Goal: Obtain resource: Obtain resource

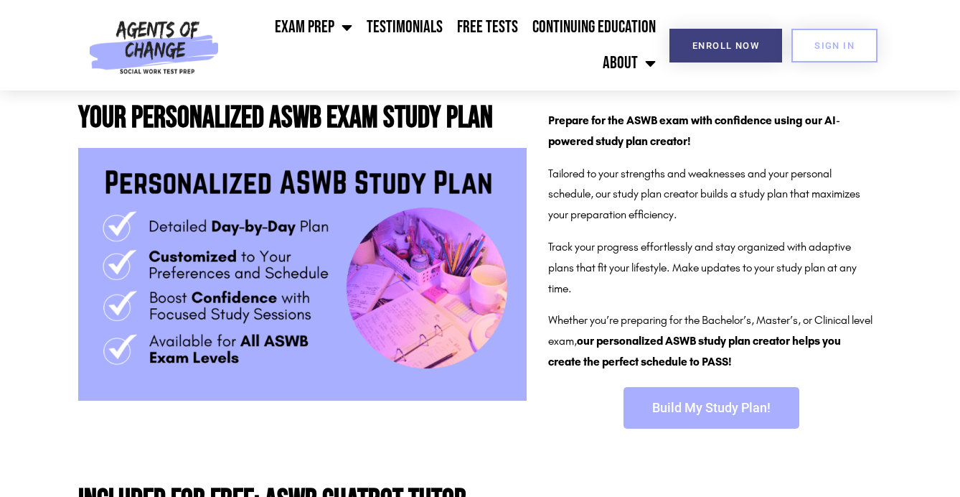
scroll to position [246, 0]
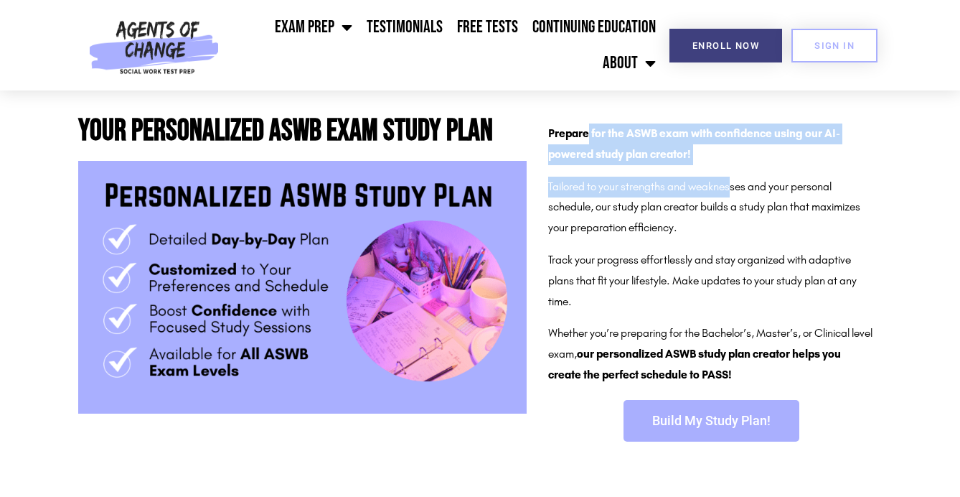
drag, startPoint x: 589, startPoint y: 133, endPoint x: 733, endPoint y: 181, distance: 151.8
click at [733, 181] on div "Prepare for the ASWB exam with confidence using our AI-powered study plan creat…" at bounding box center [711, 254] width 326 height 262
drag, startPoint x: 703, startPoint y: 195, endPoint x: 665, endPoint y: 201, distance: 38.5
click at [702, 195] on p "Tailored to your strengths and weaknesses and your personal schedule, our study…" at bounding box center [711, 208] width 326 height 62
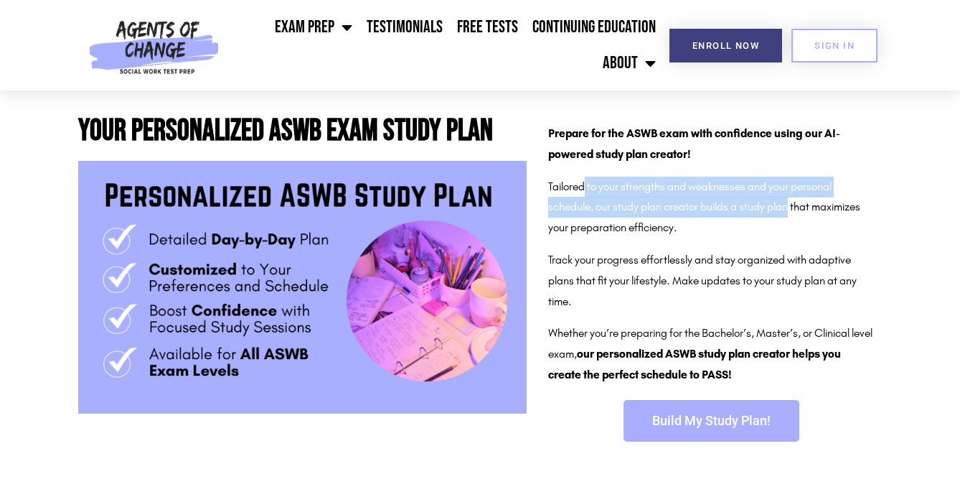
drag, startPoint x: 586, startPoint y: 192, endPoint x: 797, endPoint y: 215, distance: 211.5
click at [795, 211] on p "Tailored to your strengths and weaknesses and your personal schedule, our study…" at bounding box center [711, 208] width 326 height 62
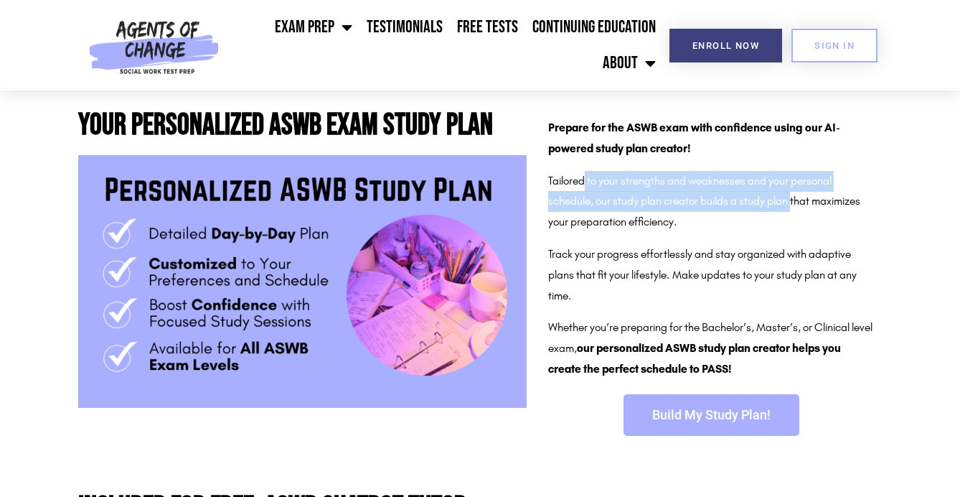
scroll to position [299, 0]
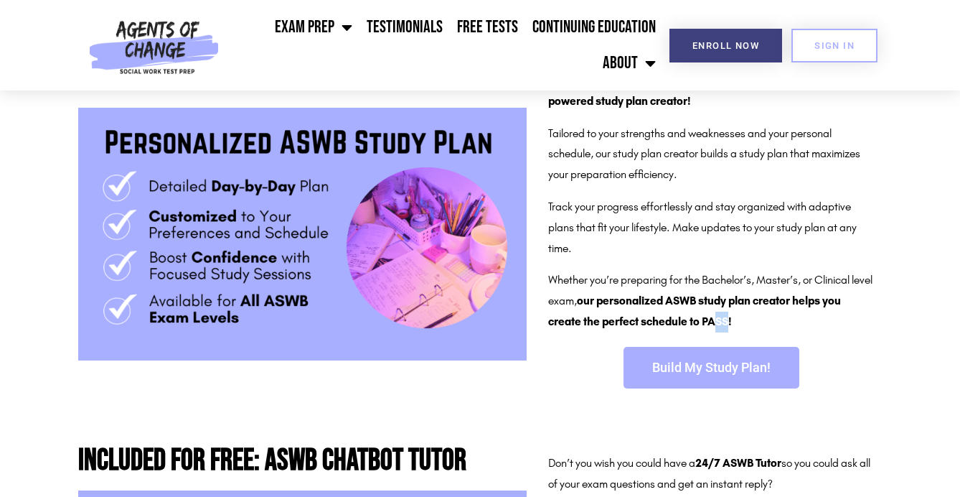
drag, startPoint x: 731, startPoint y: 326, endPoint x: 720, endPoint y: 319, distance: 12.6
click at [720, 320] on b "our personalized ASWB study plan creator helps you create the perfect schedule …" at bounding box center [694, 311] width 293 height 34
click at [746, 316] on p "Whether you’re preparing for the Bachelor’s, Master’s, or Clinical level exam, …" at bounding box center [711, 301] width 326 height 62
click at [710, 367] on span "Build My Study Plan!" at bounding box center [711, 367] width 118 height 13
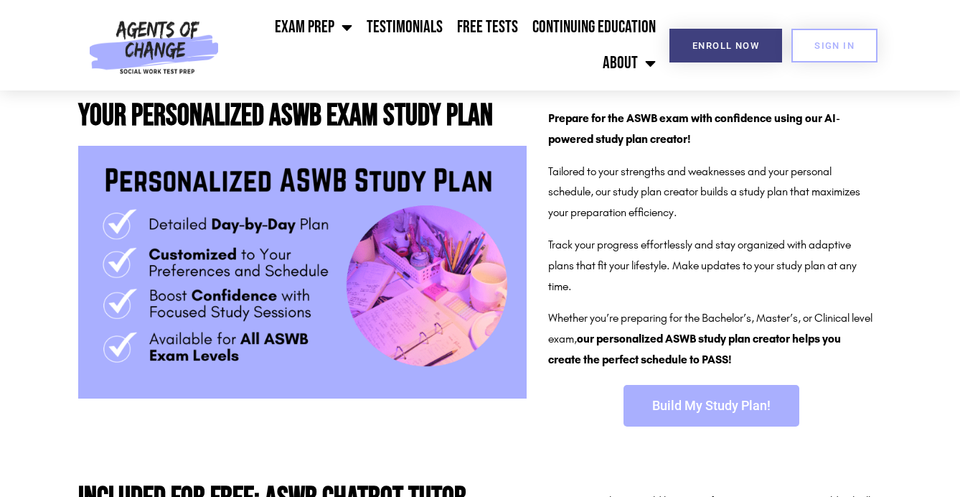
scroll to position [262, 0]
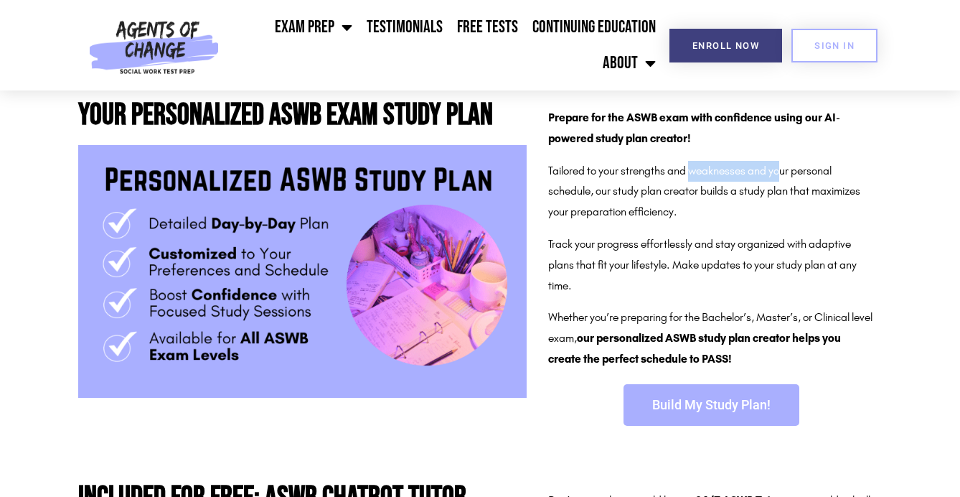
drag, startPoint x: 731, startPoint y: 174, endPoint x: 782, endPoint y: 173, distance: 50.2
click at [782, 173] on p "Tailored to your strengths and weaknesses and your personal schedule, our study…" at bounding box center [711, 192] width 326 height 62
click at [797, 174] on p "Tailored to your strengths and weaknesses and your personal schedule, our study…" at bounding box center [711, 192] width 326 height 62
drag, startPoint x: 632, startPoint y: 196, endPoint x: 624, endPoint y: 195, distance: 8.0
click at [632, 196] on p "Tailored to your strengths and weaknesses and your personal schedule, our study…" at bounding box center [711, 192] width 326 height 62
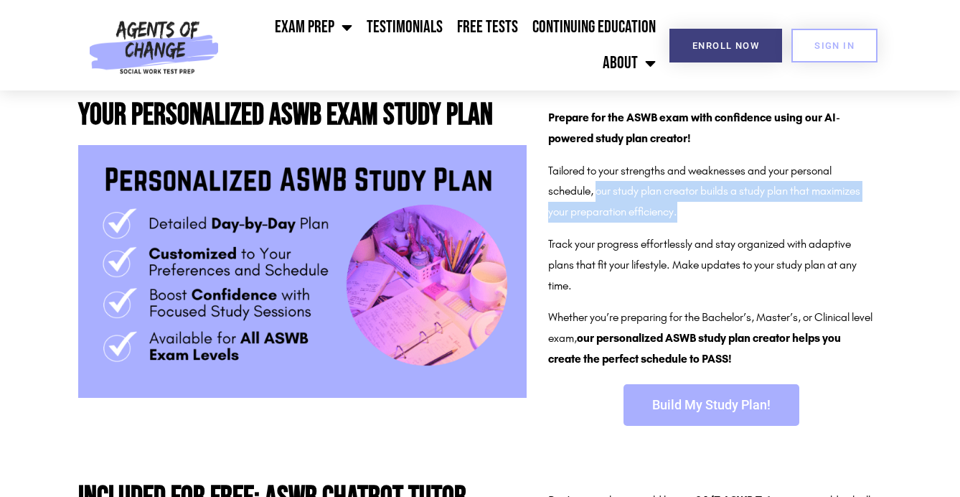
drag, startPoint x: 599, startPoint y: 192, endPoint x: 764, endPoint y: 205, distance: 166.2
click at [764, 205] on p "Tailored to your strengths and weaknesses and your personal schedule, our study…" at bounding box center [711, 192] width 326 height 62
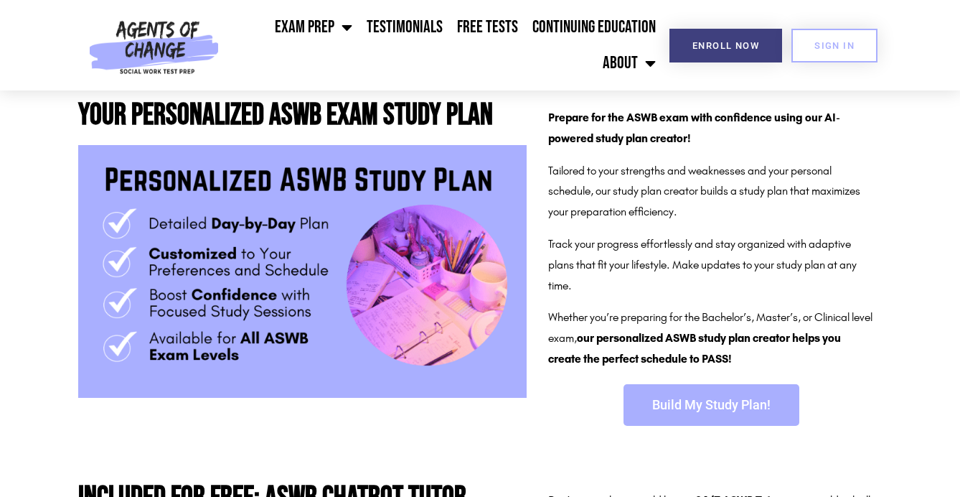
click at [744, 216] on p "Tailored to your strengths and weaknesses and your personal schedule, our study…" at bounding box center [711, 192] width 326 height 62
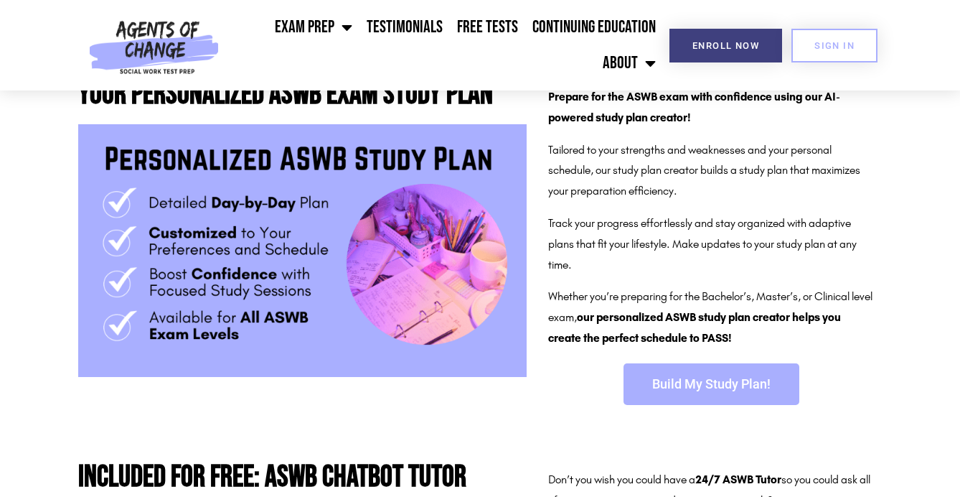
scroll to position [292, 0]
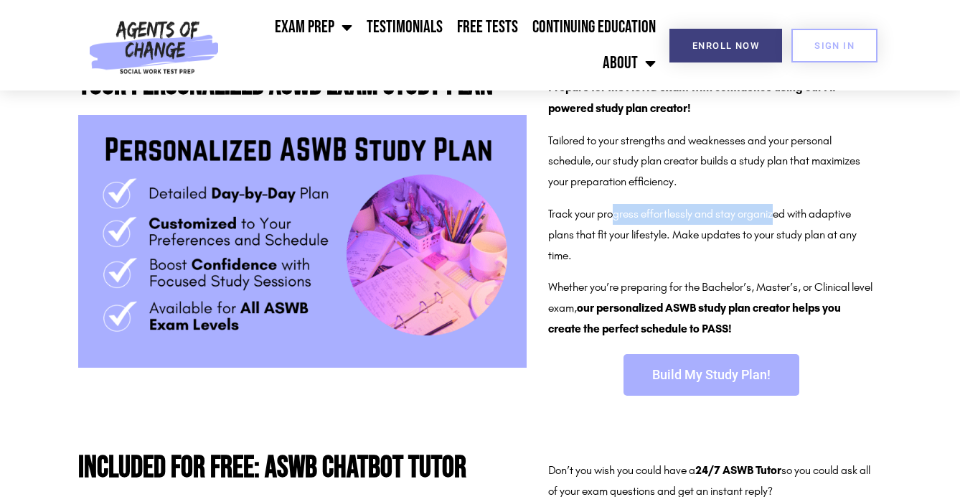
drag, startPoint x: 619, startPoint y: 218, endPoint x: 774, endPoint y: 217, distance: 155.0
click at [774, 217] on p "Track your progress effortlessly and stay organized with adaptive plans that fi…" at bounding box center [711, 235] width 326 height 62
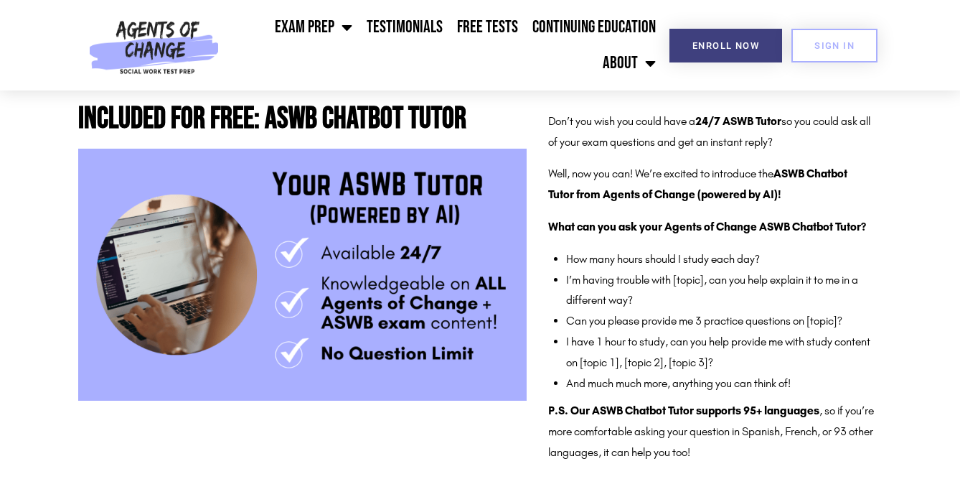
scroll to position [643, 0]
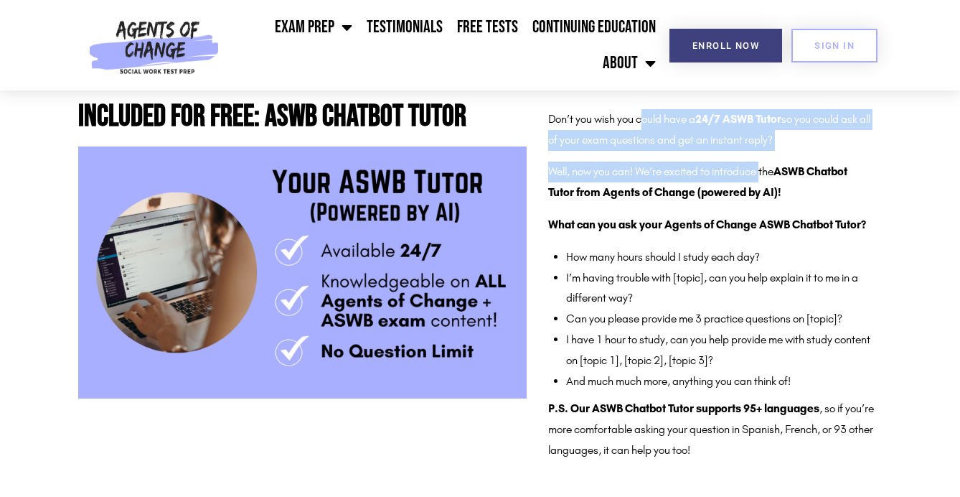
drag, startPoint x: 646, startPoint y: 121, endPoint x: 766, endPoint y: 189, distance: 137.5
click at [767, 182] on div "Don’t you wish you could have a 24/7 ASWB Tutor so you could ask all of your ex…" at bounding box center [711, 285] width 326 height 352
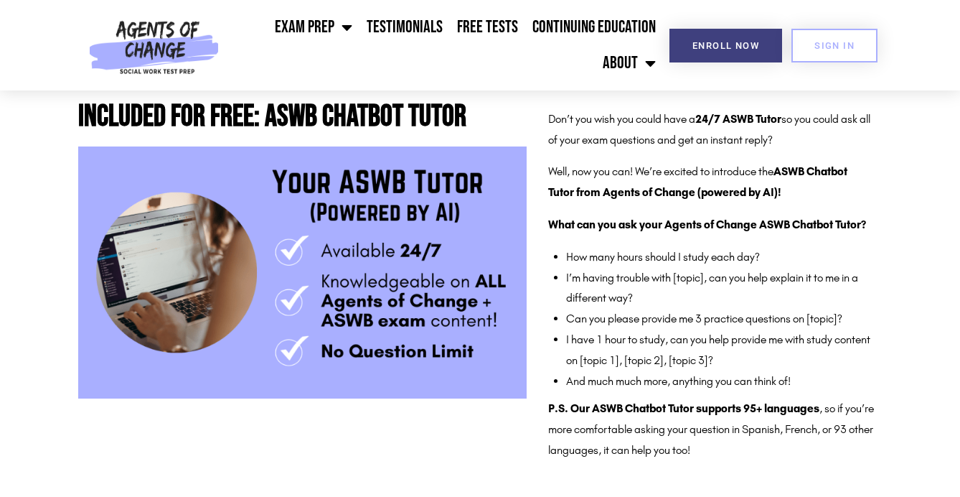
click at [756, 223] on strong "What can you ask your Agents of Change ASWB Chatbot Tutor?" at bounding box center [707, 224] width 318 height 14
drag, startPoint x: 594, startPoint y: 224, endPoint x: 813, endPoint y: 229, distance: 219.0
click at [813, 229] on strong "What can you ask your Agents of Change ASWB Chatbot Tutor?" at bounding box center [707, 224] width 318 height 14
click at [853, 222] on strong "What can you ask your Agents of Change ASWB Chatbot Tutor?" at bounding box center [707, 224] width 318 height 14
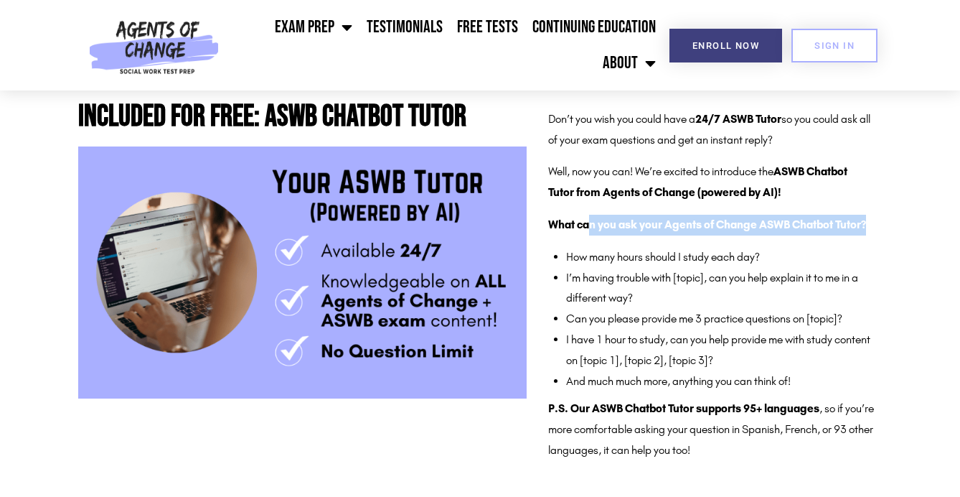
drag, startPoint x: 858, startPoint y: 225, endPoint x: 589, endPoint y: 227, distance: 269.9
click at [589, 227] on p "What can you ask your Agents of Change ASWB Chatbot Tutor?" at bounding box center [711, 225] width 326 height 21
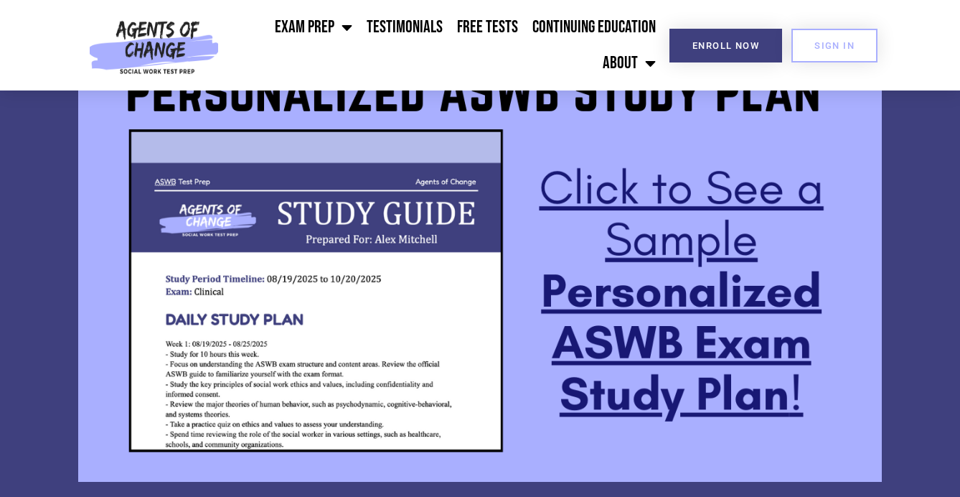
scroll to position [1218, 0]
click at [632, 189] on img at bounding box center [480, 255] width 804 height 452
